Goal: Task Accomplishment & Management: Manage account settings

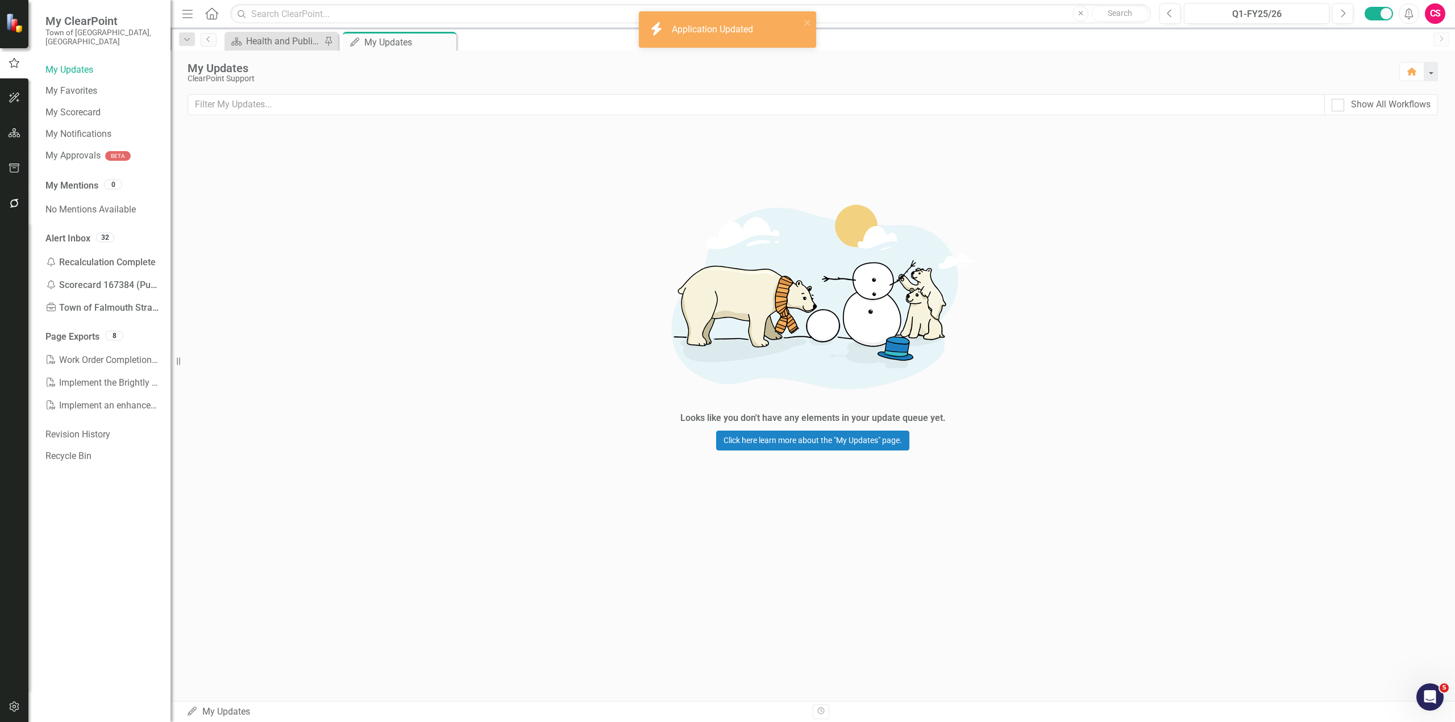
click at [15, 713] on button "button" at bounding box center [15, 708] width 26 height 24
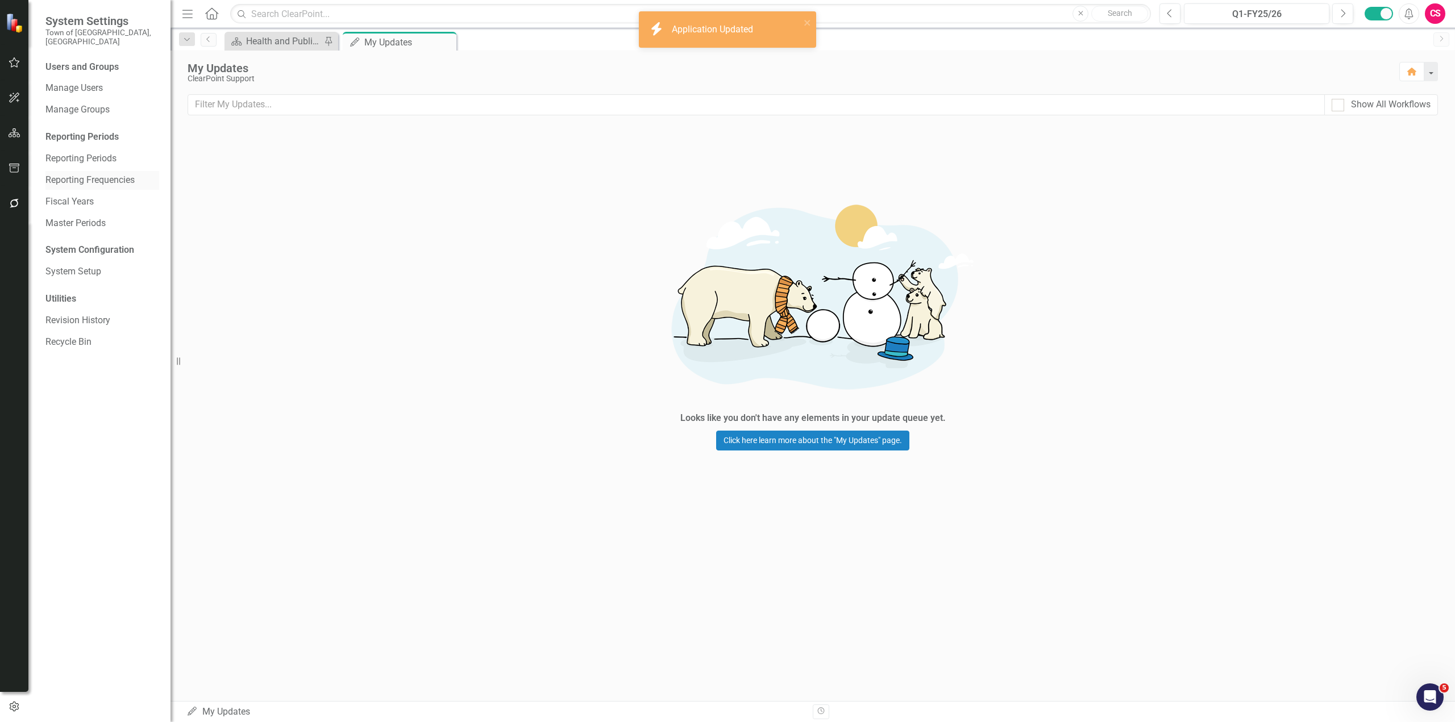
click at [66, 176] on link "Reporting Frequencies" at bounding box center [102, 180] width 114 height 13
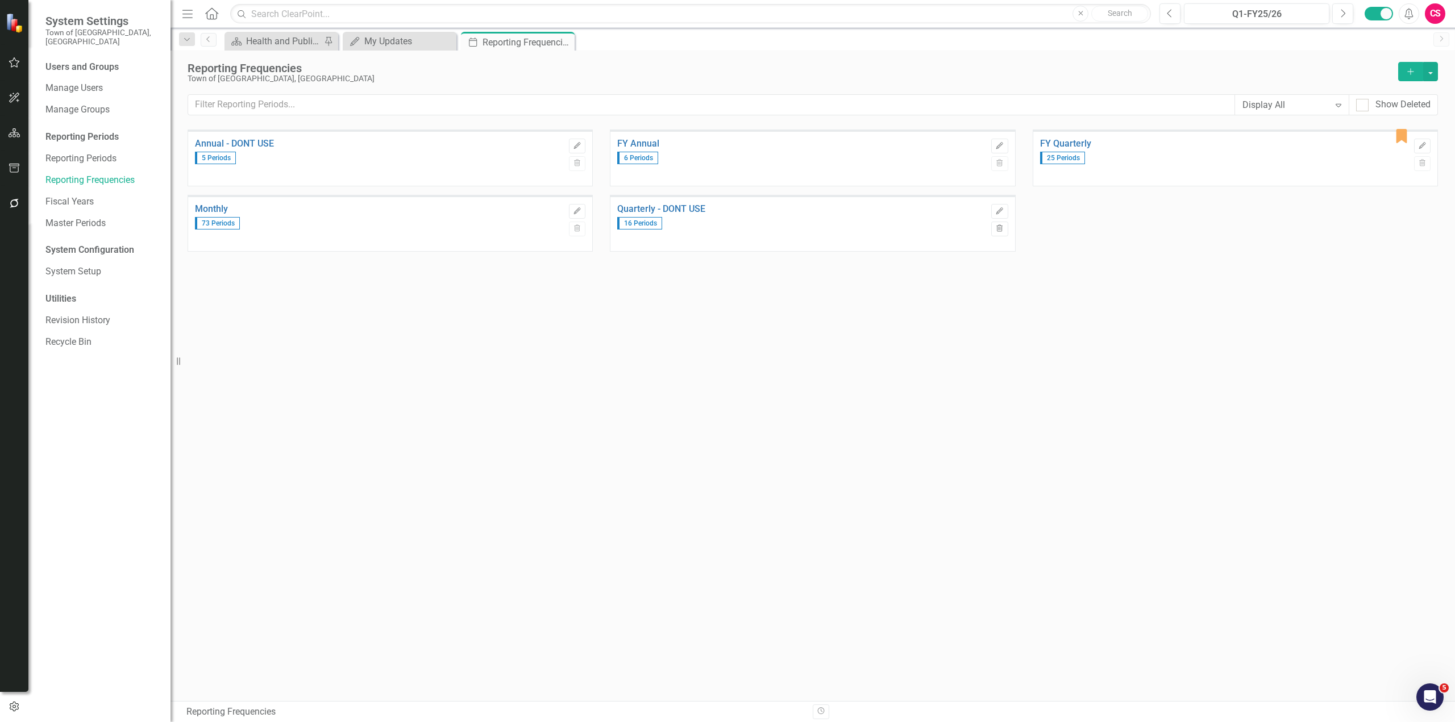
click at [577, 203] on div "Edit Trash" at bounding box center [577, 218] width 16 height 42
click at [574, 209] on icon "Edit" at bounding box center [577, 211] width 9 height 7
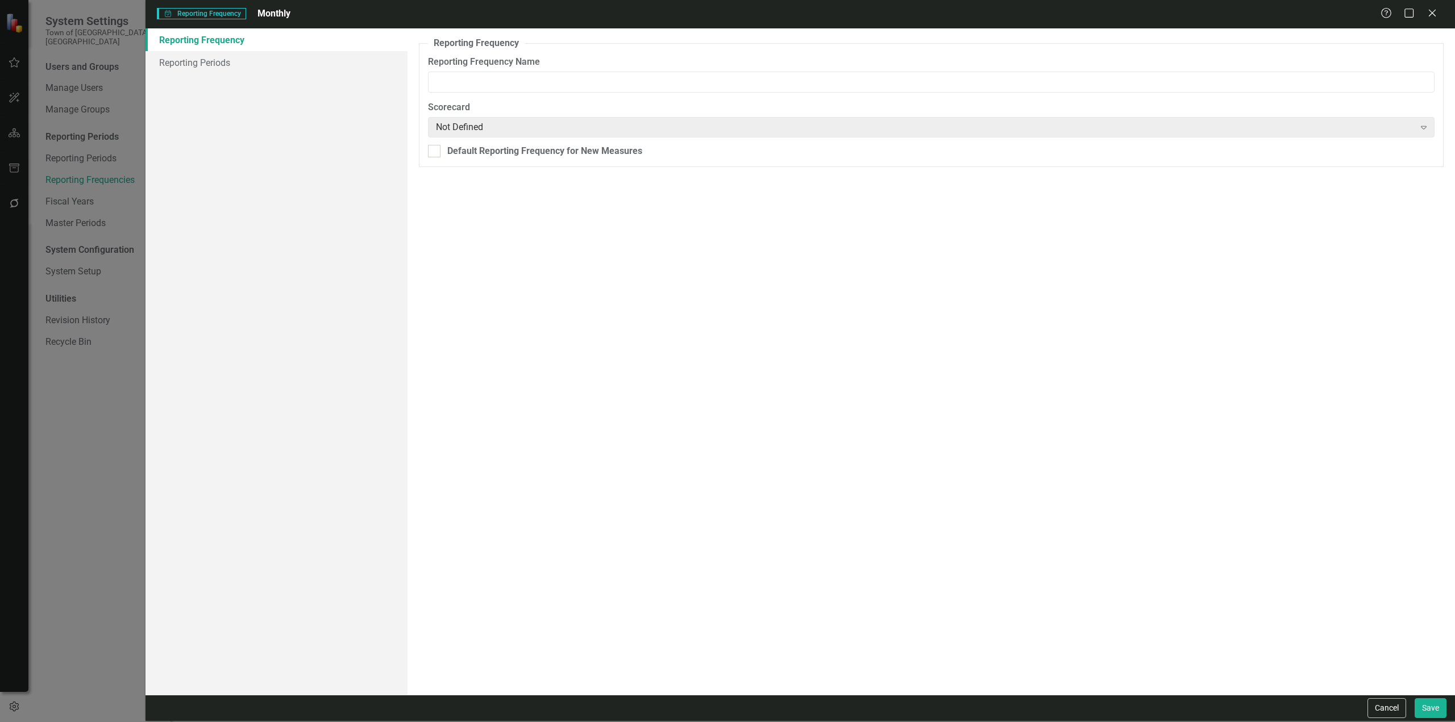
type input "Monthly"
click at [244, 64] on link "Reporting Periods" at bounding box center [276, 62] width 262 height 23
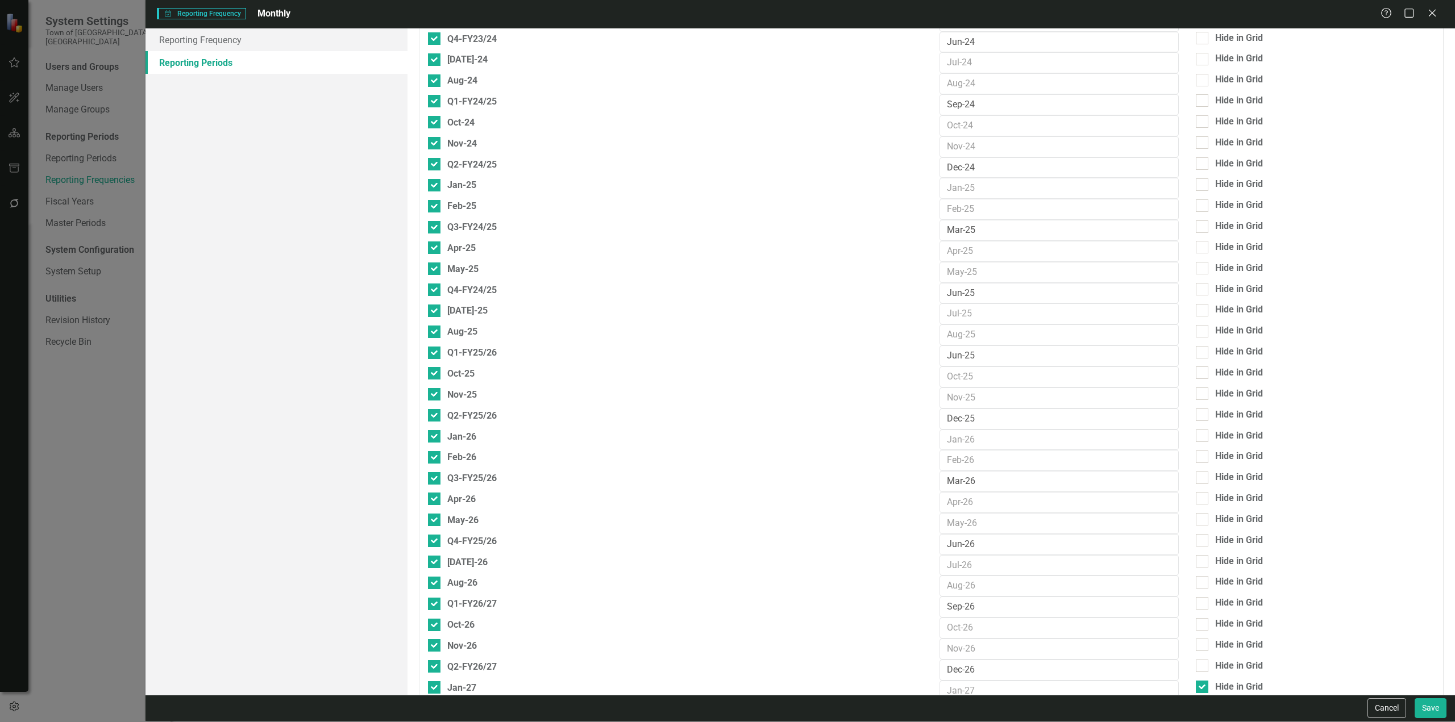
scroll to position [739, 0]
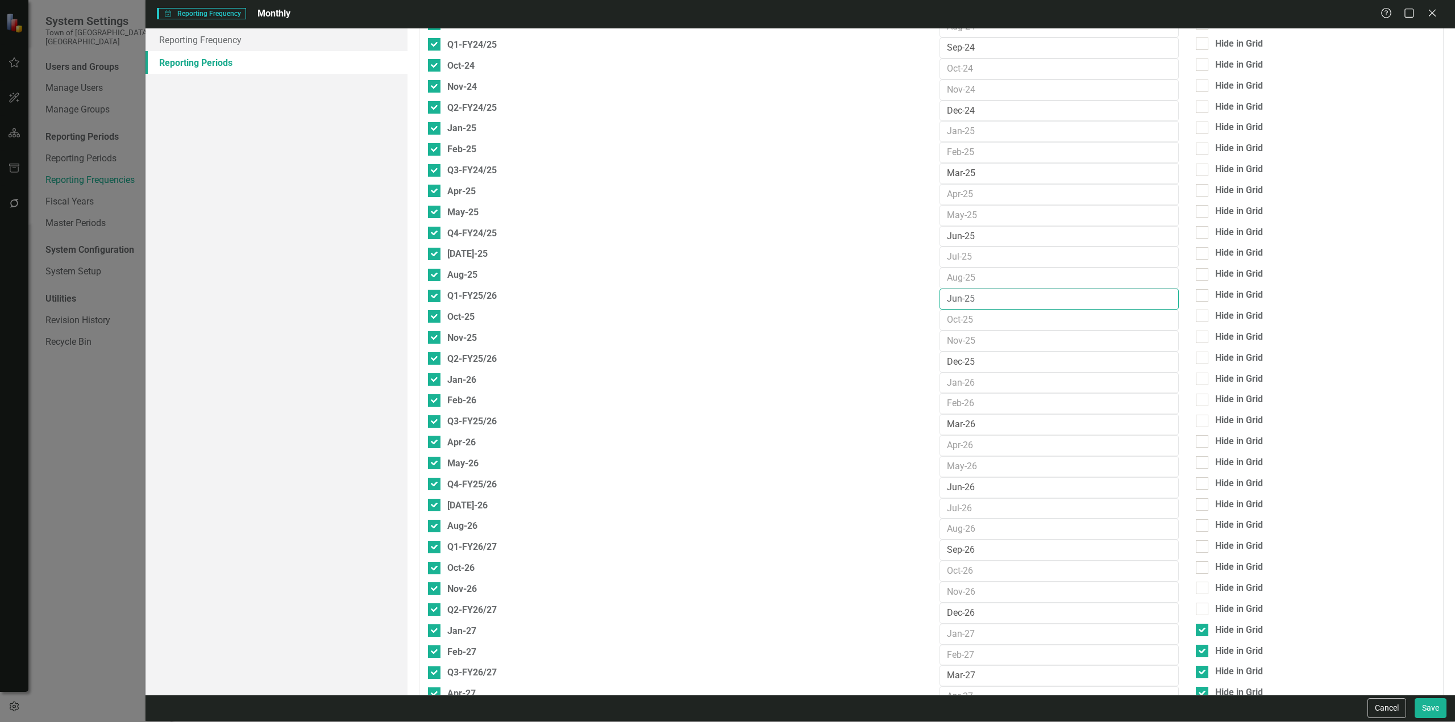
click at [956, 297] on input "Jun-25" at bounding box center [1058, 299] width 239 height 21
type input "Sep-25"
click at [1431, 709] on button "Save" at bounding box center [1430, 708] width 32 height 20
